Goal: Transaction & Acquisition: Purchase product/service

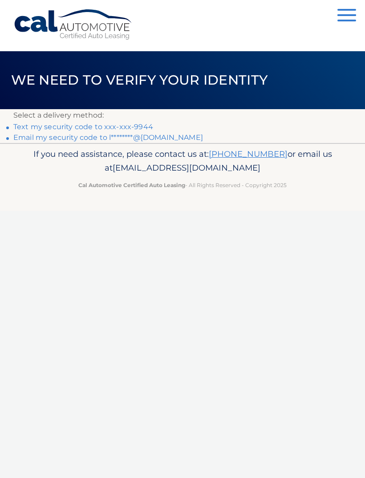
click at [145, 127] on link "Text my security code to xxx-xxx-9944" at bounding box center [83, 126] width 140 height 8
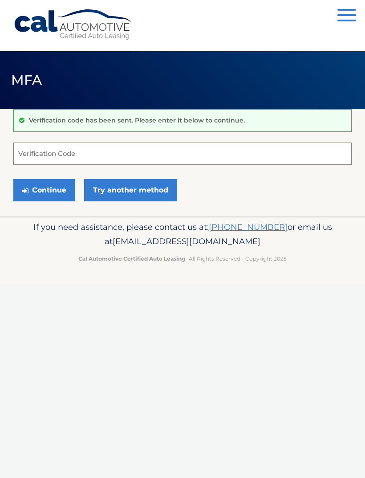
click at [119, 150] on input "Verification Code" at bounding box center [182, 153] width 338 height 22
type input "821338"
click at [50, 193] on button "Continue" at bounding box center [44, 190] width 62 height 22
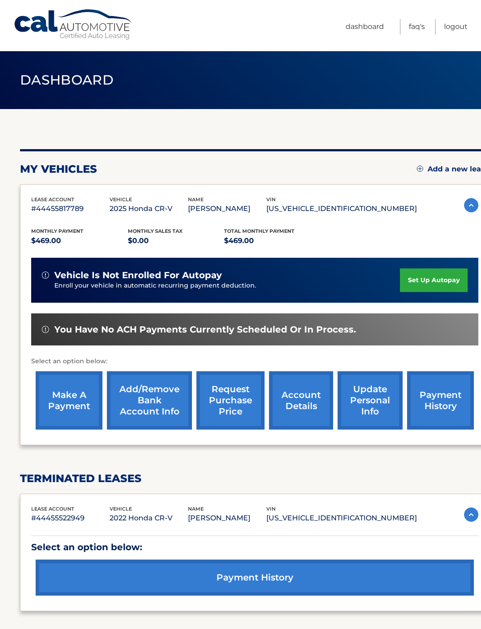
click at [55, 397] on link "make a payment" at bounding box center [69, 400] width 67 height 58
click at [71, 405] on link "make a payment" at bounding box center [69, 400] width 67 height 58
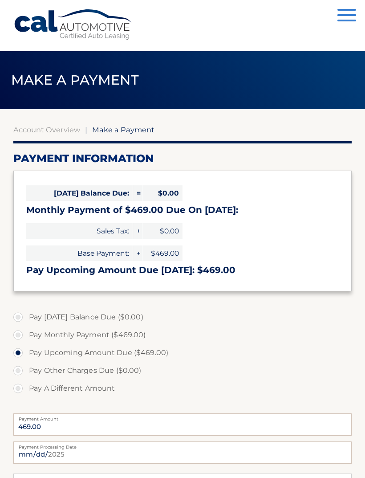
select select "Zjk0YTQ5ZDAtMDQ2NC00YjNkLWE0ODEtYjk1NmFkOTk5MzBi"
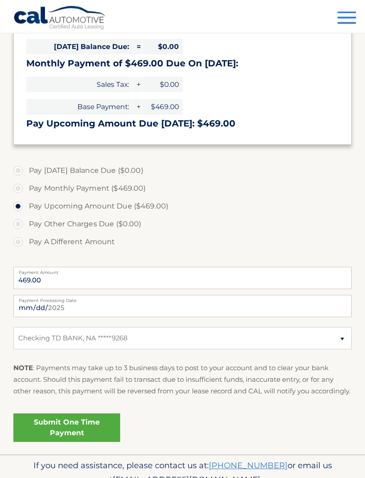
scroll to position [148, 0]
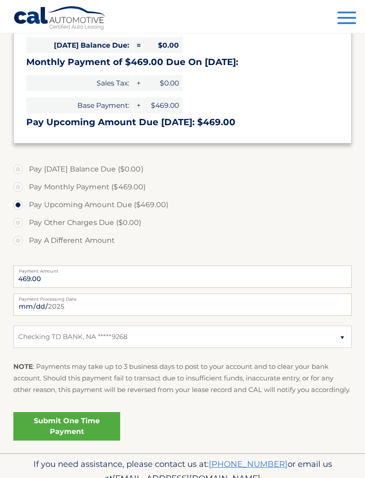
click at [93, 440] on link "Submit One Time Payment" at bounding box center [66, 426] width 107 height 28
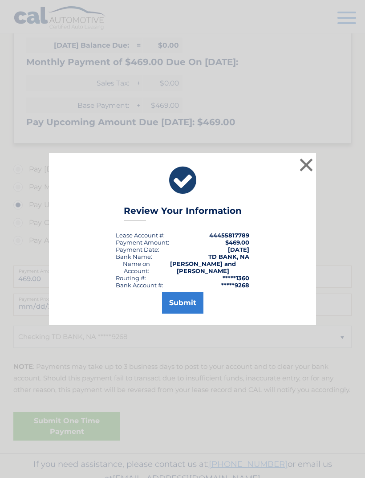
click at [192, 313] on button "Submit" at bounding box center [182, 302] width 41 height 21
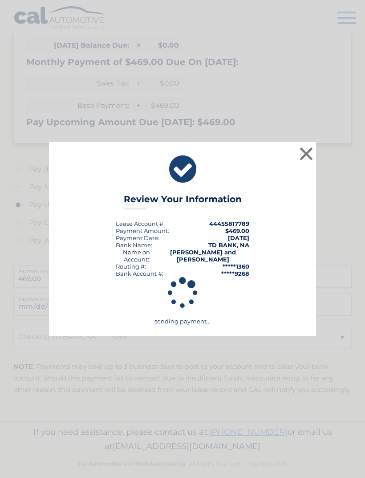
scroll to position [139, 0]
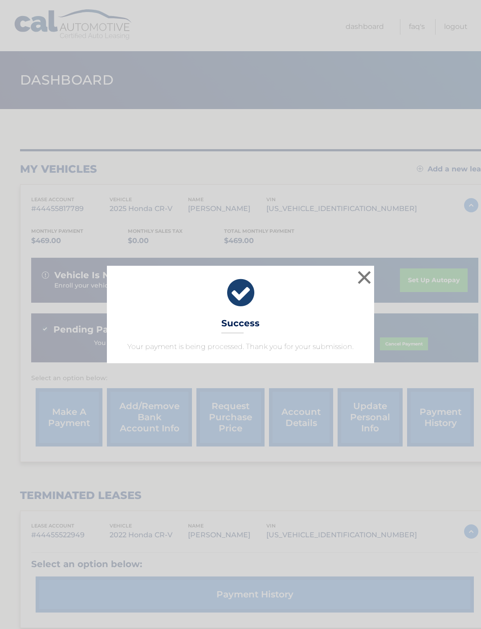
click at [410, 312] on div "× Success Your payment is being processed. Thank you for your submission." at bounding box center [241, 314] width 474 height 97
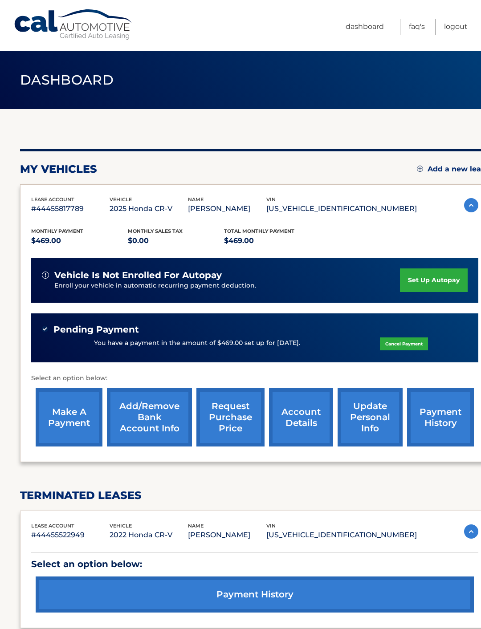
click at [454, 32] on link "Logout" at bounding box center [456, 27] width 24 height 16
